Goal: Answer question/provide support: Share knowledge or assist other users

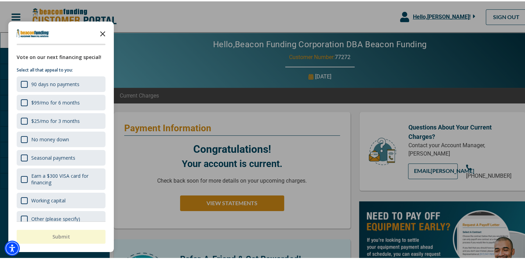
click at [103, 30] on icon "Close the survey" at bounding box center [103, 32] width 14 height 14
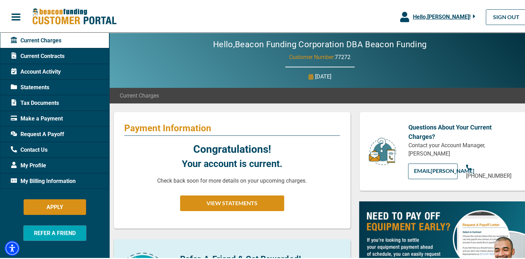
click at [473, 16] on icon "button" at bounding box center [474, 14] width 2 height 3
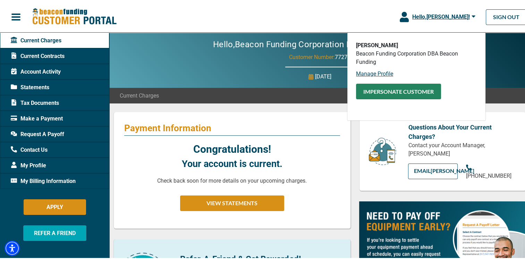
click at [391, 92] on button "Impersonate Customer" at bounding box center [398, 90] width 85 height 16
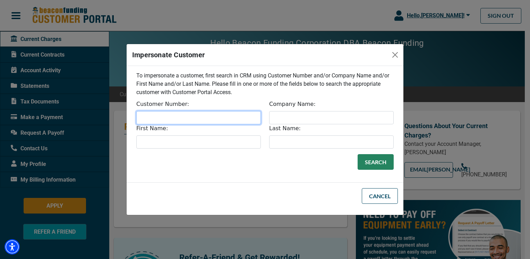
click at [149, 119] on input "Customer Number:" at bounding box center [198, 117] width 125 height 13
type input "33348"
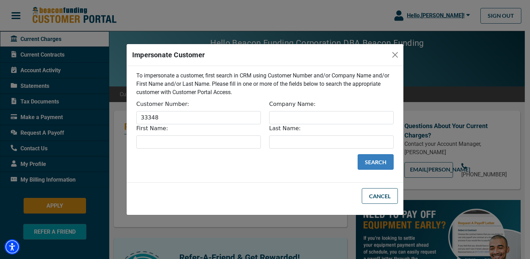
click at [369, 165] on button "Search" at bounding box center [376, 162] width 36 height 16
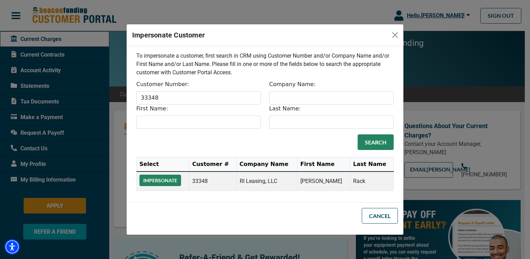
click at [164, 179] on button "Impersonate" at bounding box center [161, 180] width 42 height 11
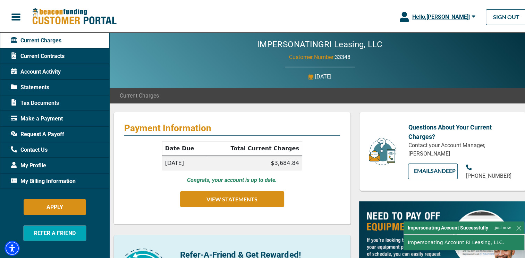
click at [51, 178] on span "My Billing Information" at bounding box center [43, 180] width 65 height 8
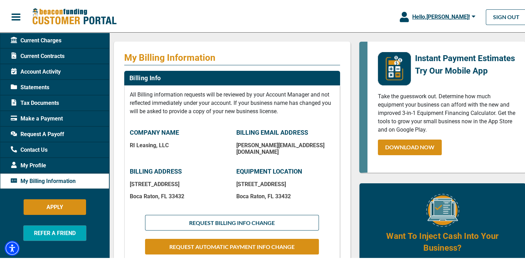
scroll to position [70, 0]
